Goal: Check status

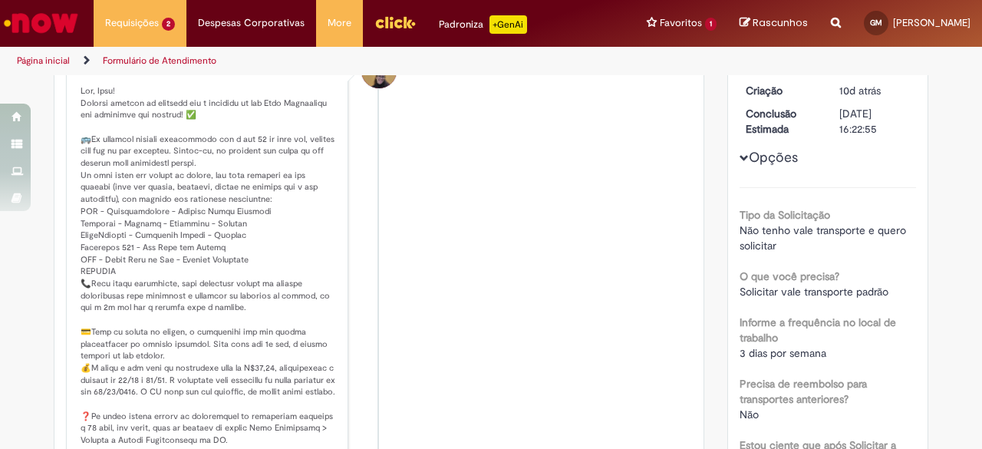
scroll to position [253, 0]
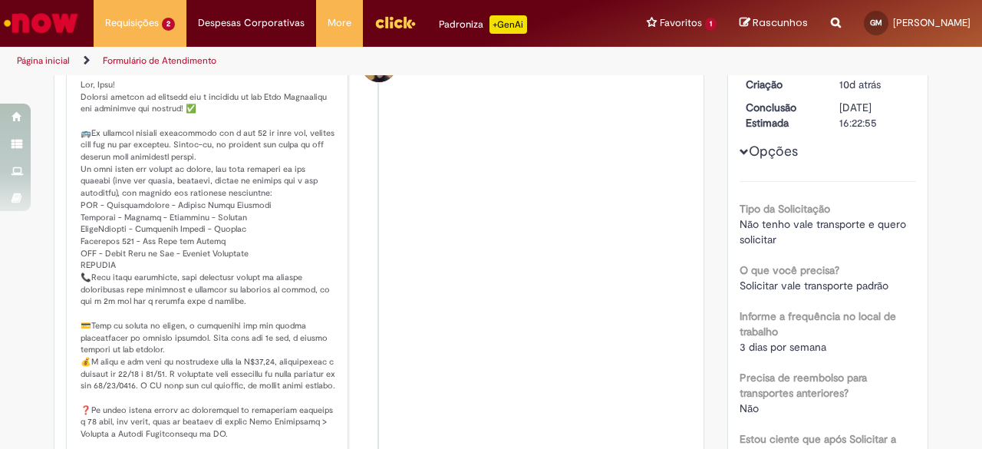
click at [791, 243] on span "Não tenho vale transporte e quero solicitar" at bounding box center [824, 231] width 170 height 29
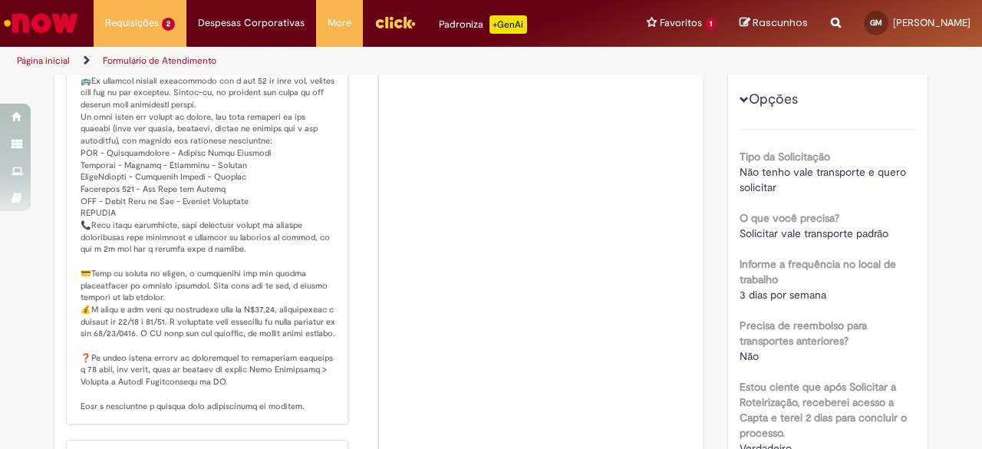
scroll to position [308, 0]
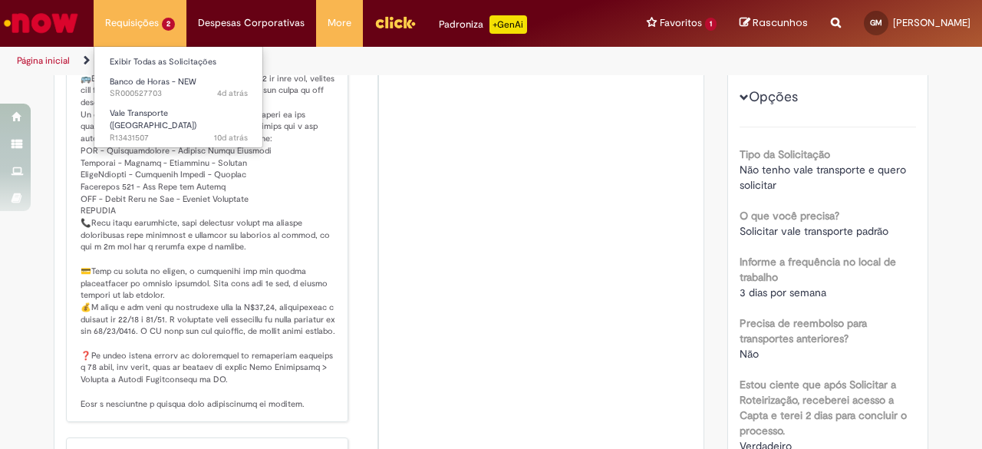
click at [149, 12] on li "Requisições 2 Exibir Todas as Solicitações Banco de Horas - NEW 4d atrás 4 dias…" at bounding box center [140, 23] width 93 height 46
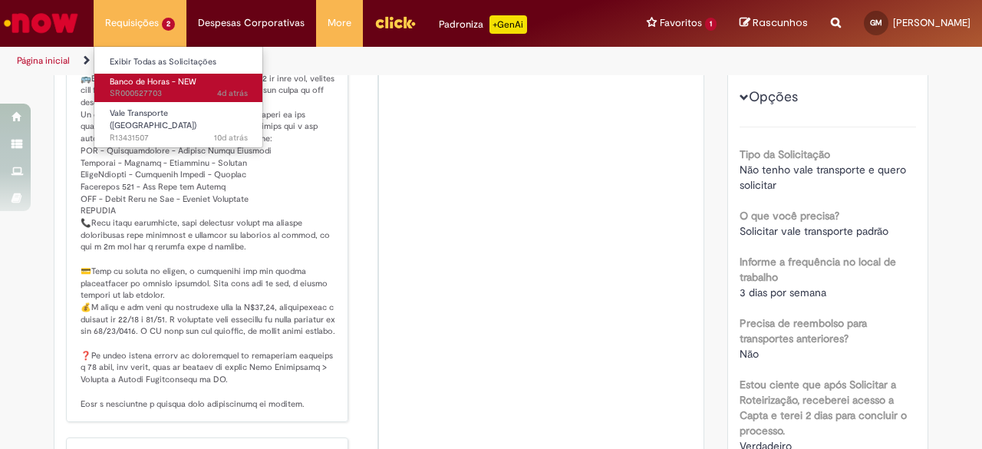
click at [141, 91] on span "4d atrás 4 dias atrás SR000527703" at bounding box center [179, 93] width 138 height 12
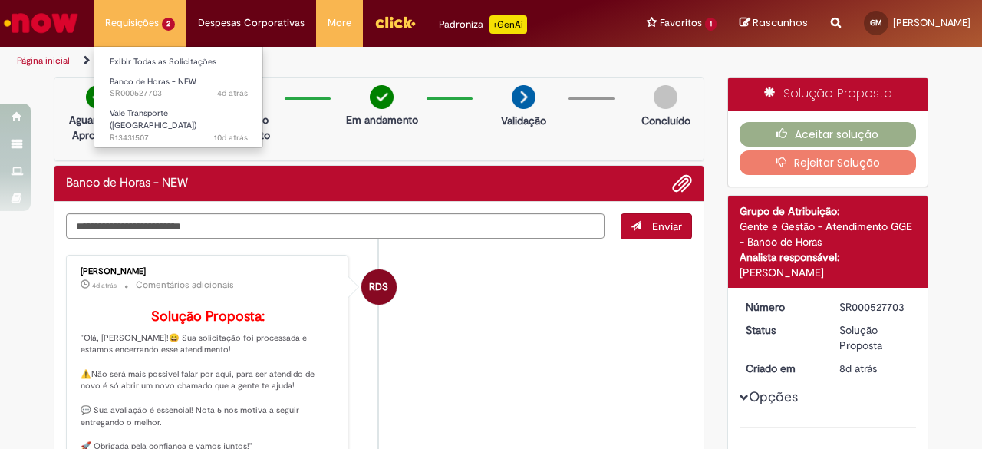
click at [112, 16] on li "Requisições 2 Exibir Todas as Solicitações Banco de Horas - NEW 4d atrás 4 dias…" at bounding box center [140, 23] width 93 height 46
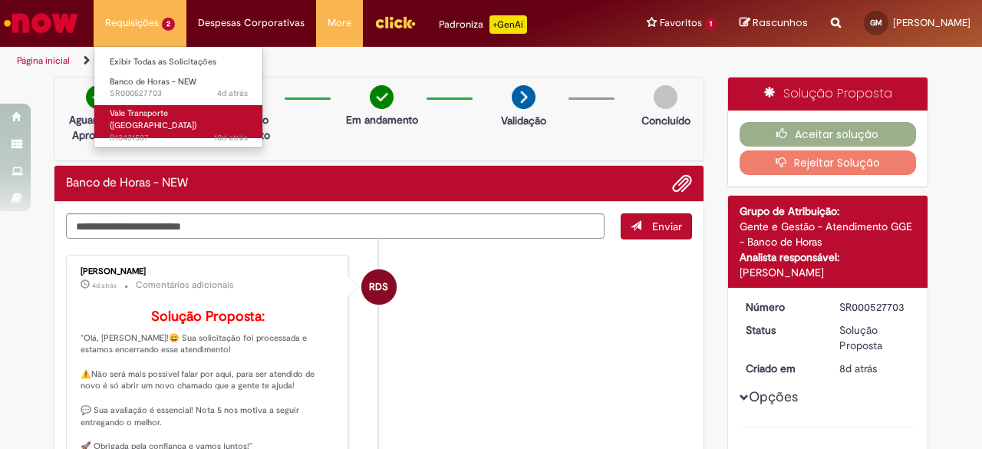
click at [150, 132] on span "10d atrás 10 dias atrás R13431507" at bounding box center [179, 138] width 138 height 12
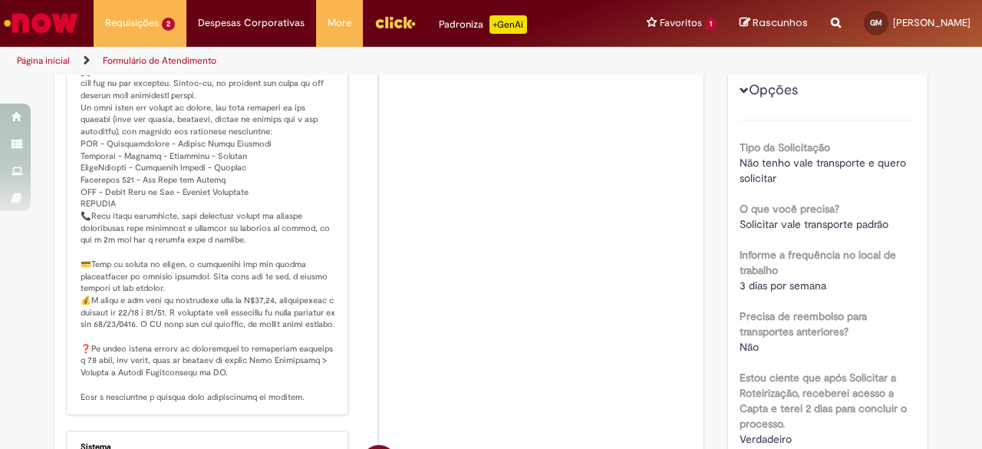
scroll to position [317, 0]
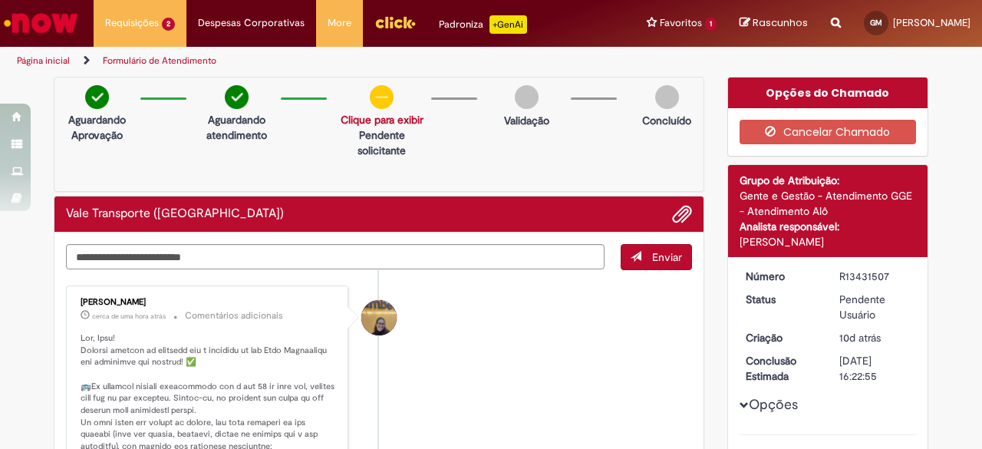
click at [377, 105] on img at bounding box center [382, 97] width 24 height 24
click at [374, 126] on link "Clique para exibir" at bounding box center [382, 120] width 83 height 14
click at [380, 150] on p "Solicitação aprovada" at bounding box center [378, 150] width 96 height 15
click at [673, 216] on span "Adicionar anexos" at bounding box center [682, 215] width 18 height 18
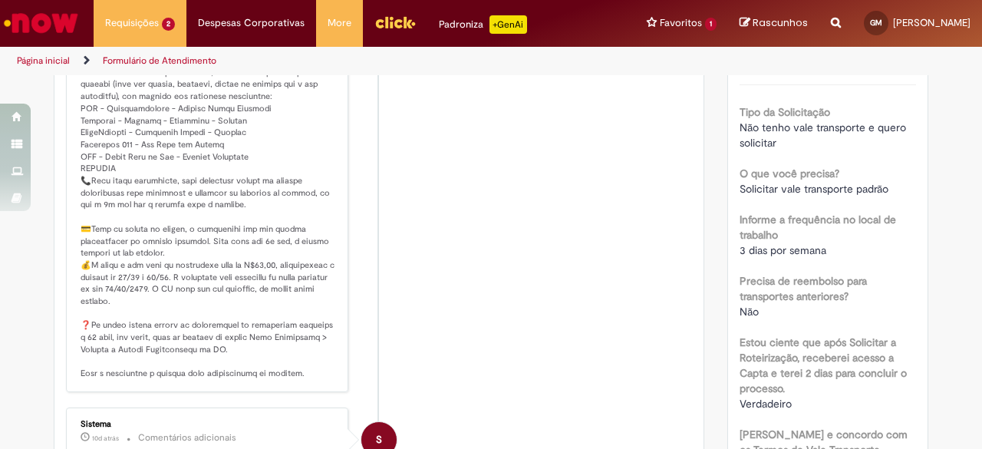
scroll to position [351, 0]
click at [71, 21] on img "Ir para a Homepage" at bounding box center [41, 23] width 79 height 31
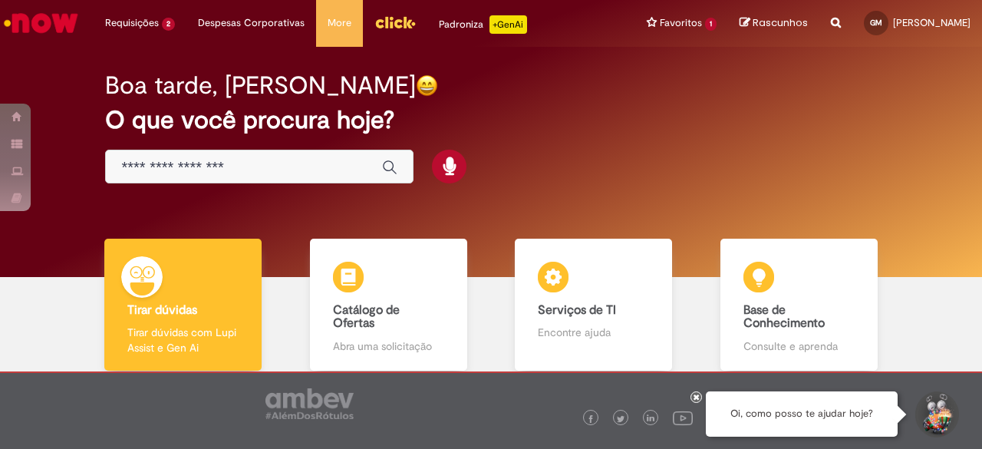
click at [670, 25] on li "Favoritos 1 Exibir todos os Favoritos [GEOGRAPHIC_DATA]" at bounding box center [681, 23] width 93 height 46
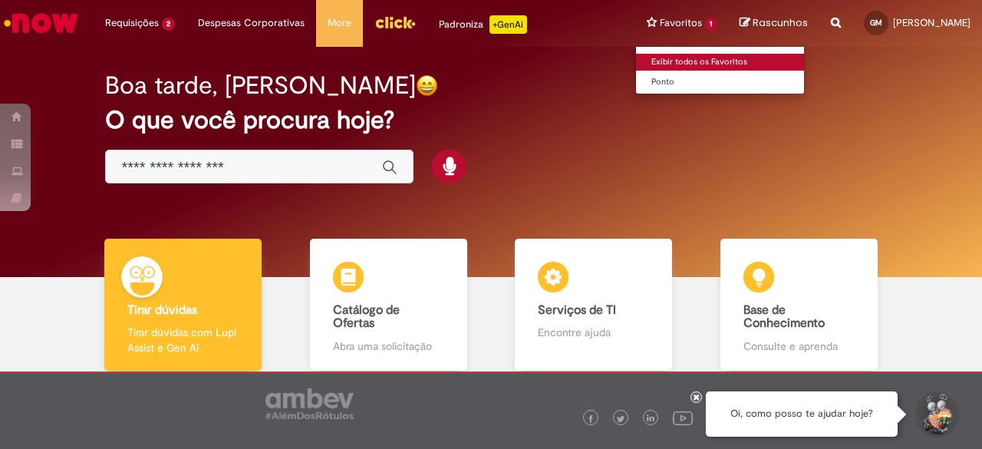
click at [638, 61] on link "Exibir todos os Favoritos" at bounding box center [720, 62] width 169 height 17
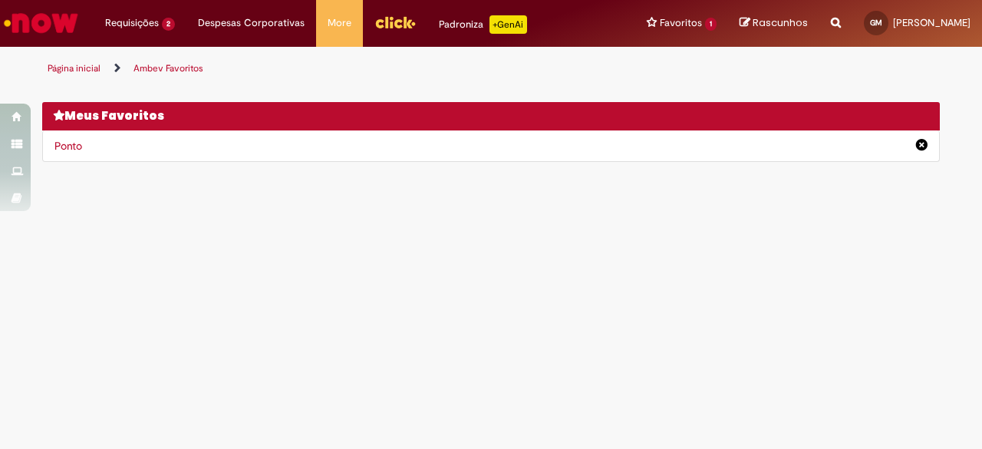
click at [73, 17] on img "Ir para a Homepage" at bounding box center [41, 23] width 79 height 31
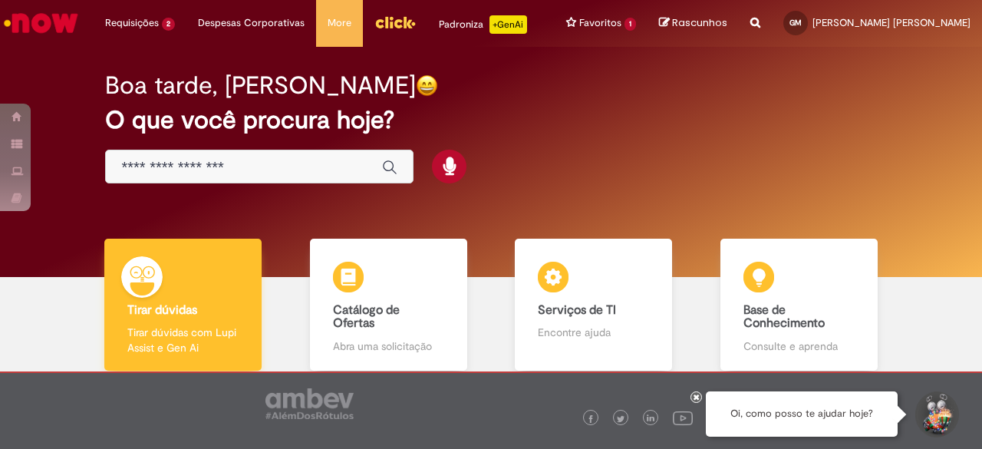
click at [146, 314] on b "Tirar dúvidas" at bounding box center [162, 309] width 70 height 15
